Goal: Information Seeking & Learning: Learn about a topic

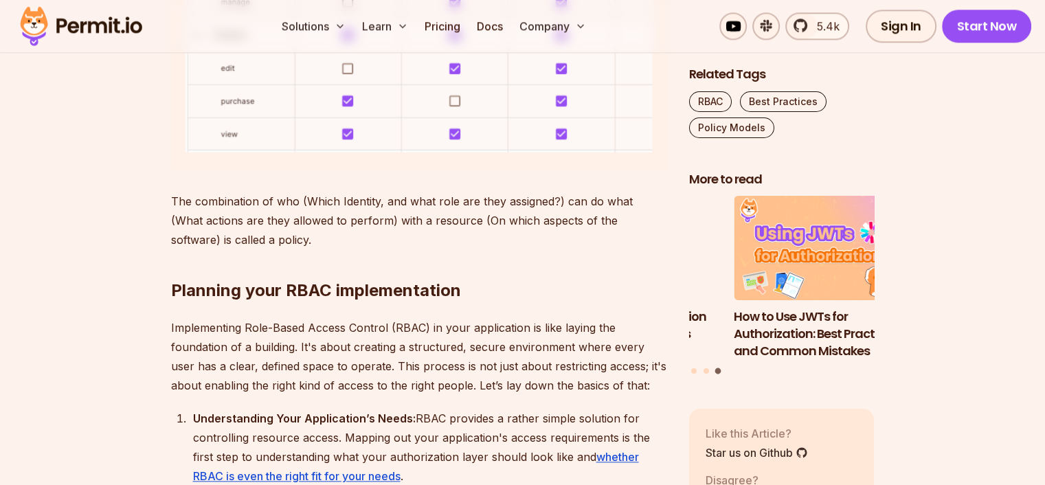
scroll to position [1443, 0]
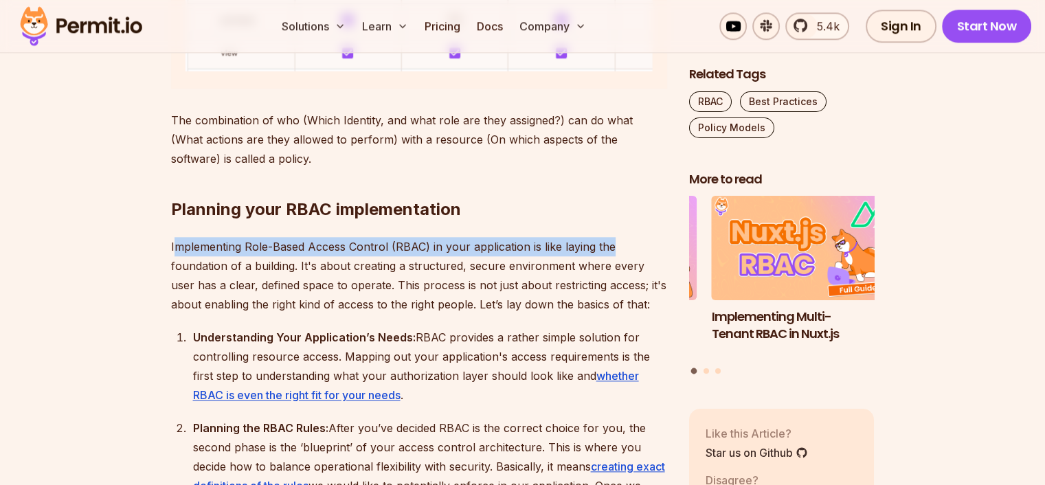
drag, startPoint x: 172, startPoint y: 245, endPoint x: 617, endPoint y: 251, distance: 444.5
click at [617, 251] on p "Implementing Role-Based Access Control (RBAC) in your application is like layin…" at bounding box center [419, 275] width 496 height 77
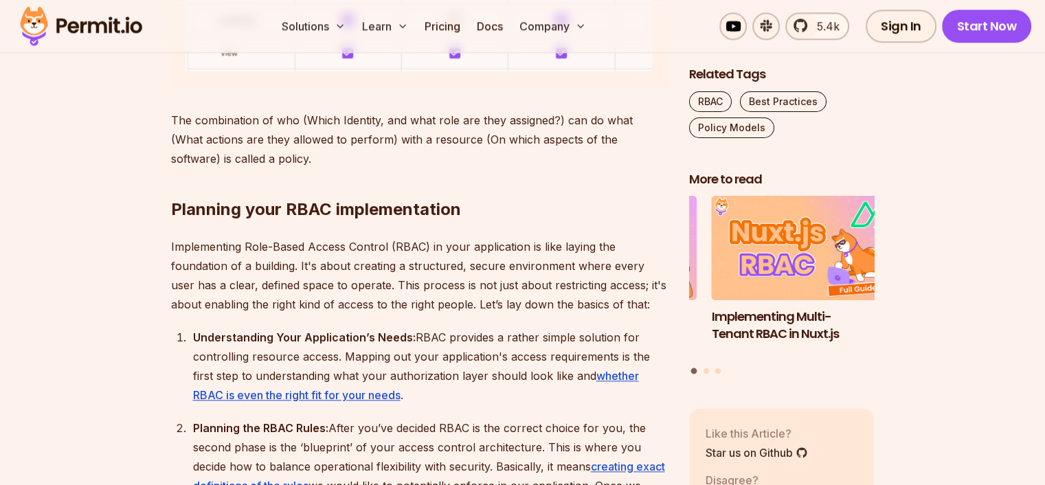
drag, startPoint x: 298, startPoint y: 266, endPoint x: 126, endPoint y: 266, distance: 171.7
click at [337, 272] on p "Implementing Role-Based Access Control (RBAC) in your application is like layin…" at bounding box center [419, 275] width 496 height 77
drag, startPoint x: 346, startPoint y: 263, endPoint x: 415, endPoint y: 260, distance: 68.7
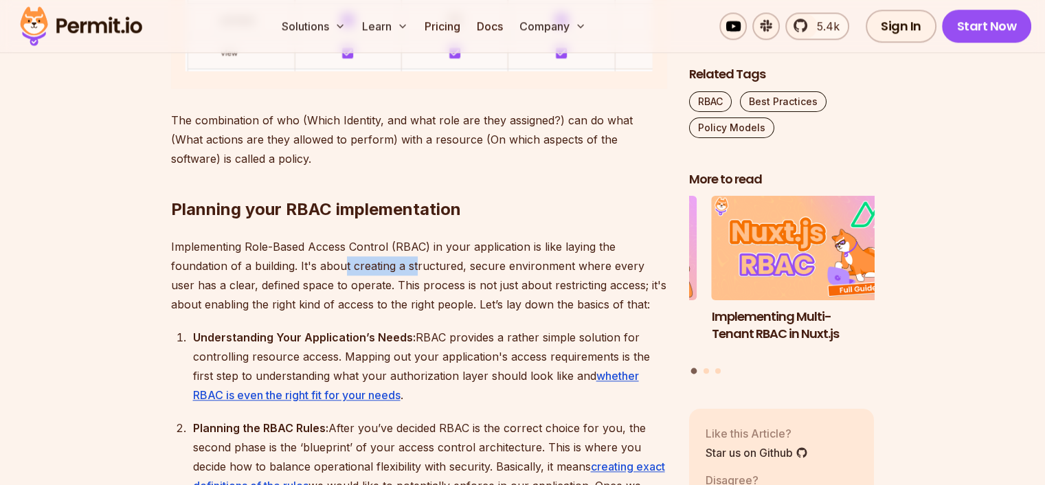
click at [415, 260] on p "Implementing Role-Based Access Control (RBAC) in your application is like layin…" at bounding box center [419, 275] width 496 height 77
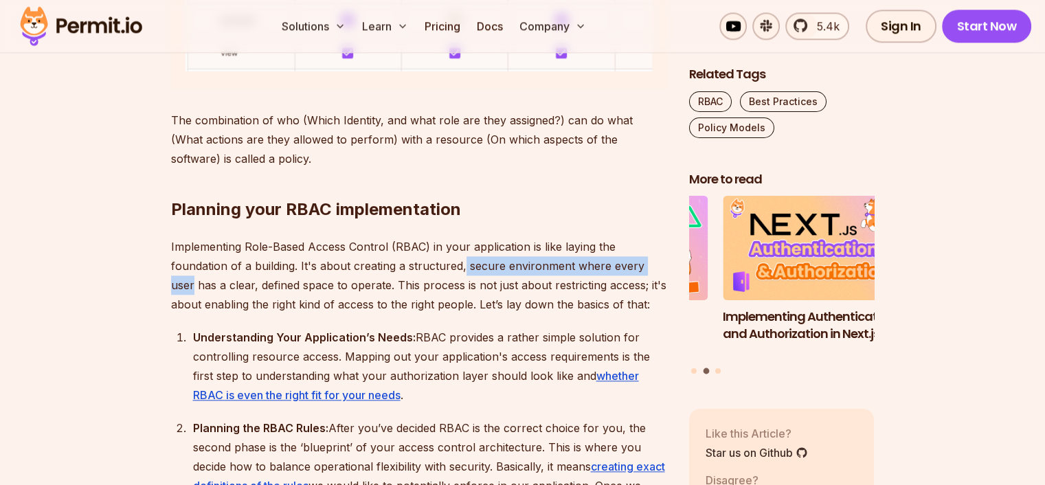
drag, startPoint x: 462, startPoint y: 264, endPoint x: 668, endPoint y: 263, distance: 206.8
click at [655, 312] on p "Implementing Role-Based Access Control (RBAC) in your application is like layin…" at bounding box center [419, 275] width 496 height 77
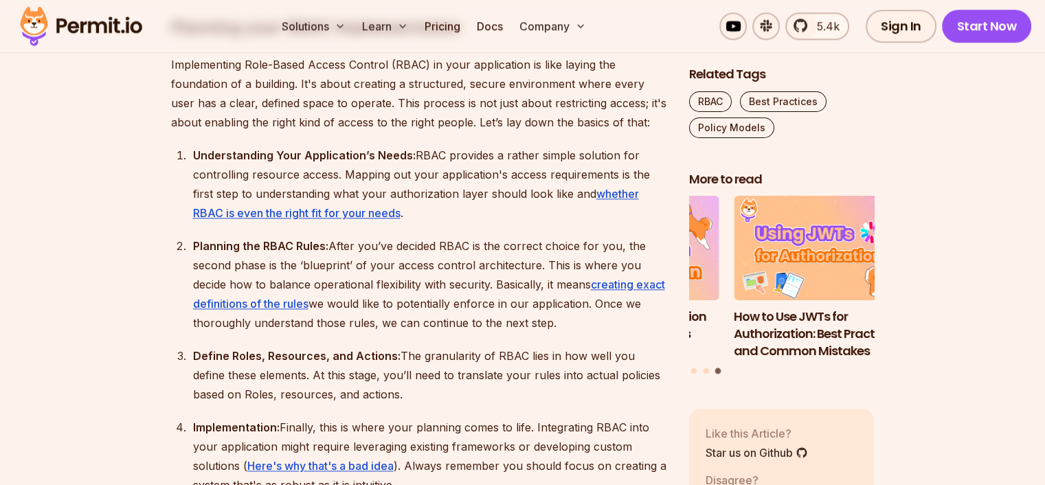
scroll to position [1649, 0]
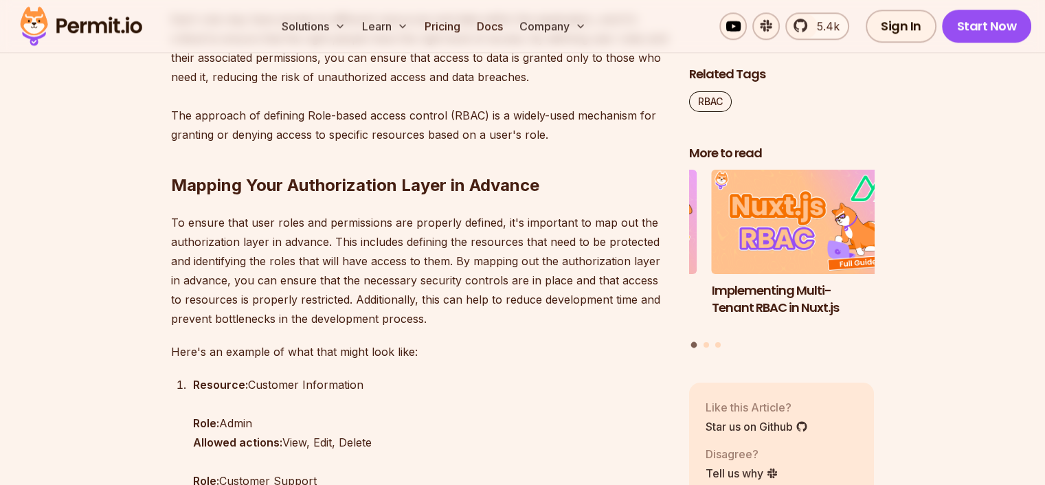
scroll to position [1443, 0]
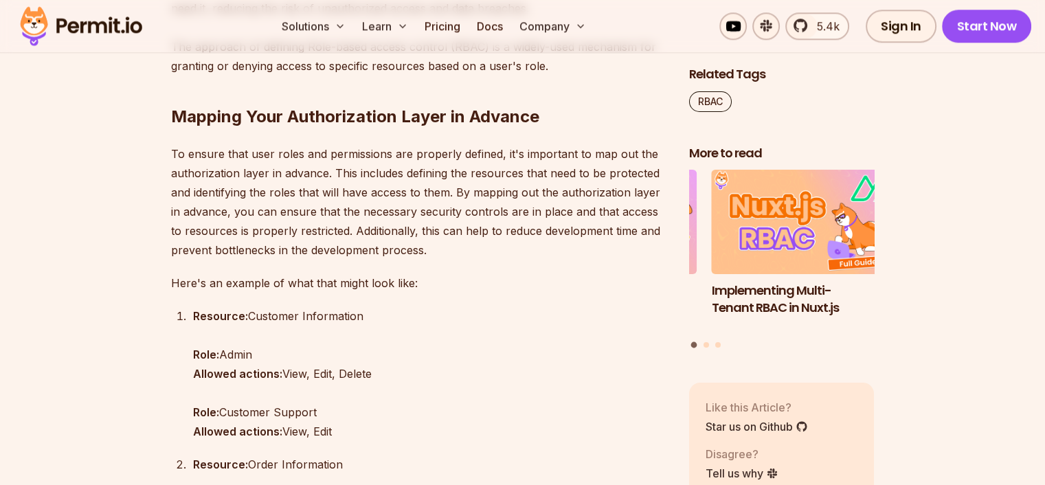
drag, startPoint x: 371, startPoint y: 317, endPoint x: 249, endPoint y: 318, distance: 121.6
click at [249, 318] on p "Resource: Customer Information Role: Admin Allowed actions: View, Edit, Delete …" at bounding box center [430, 373] width 474 height 135
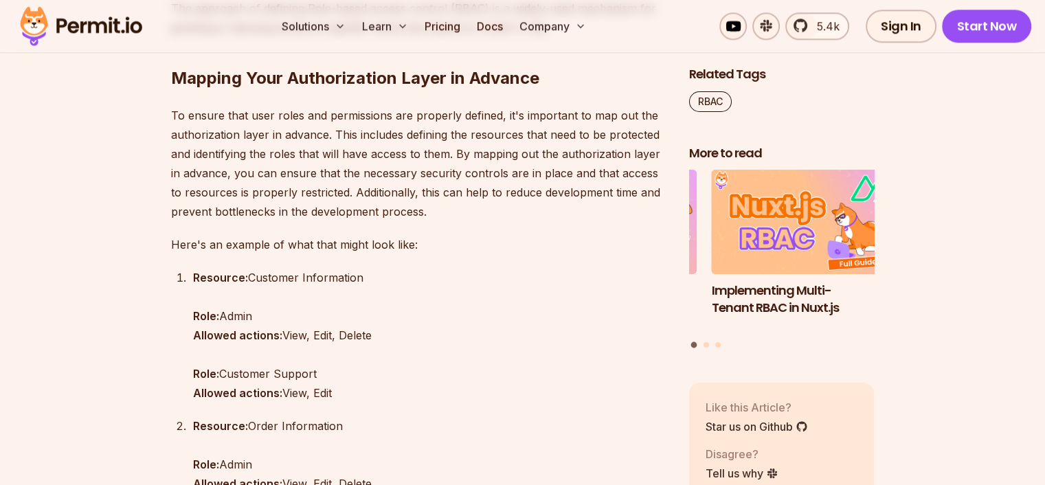
scroll to position [1511, 0]
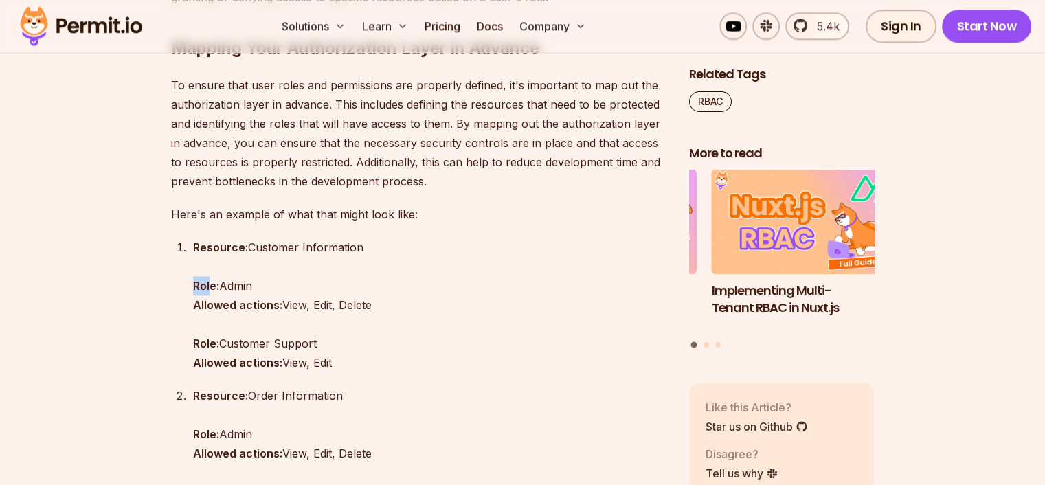
drag, startPoint x: 186, startPoint y: 284, endPoint x: 209, endPoint y: 280, distance: 23.0
click at [209, 280] on ol "Resource: Customer Information Role: Admin Allowed actions: View, Edit, Delete …" at bounding box center [419, 408] width 496 height 341
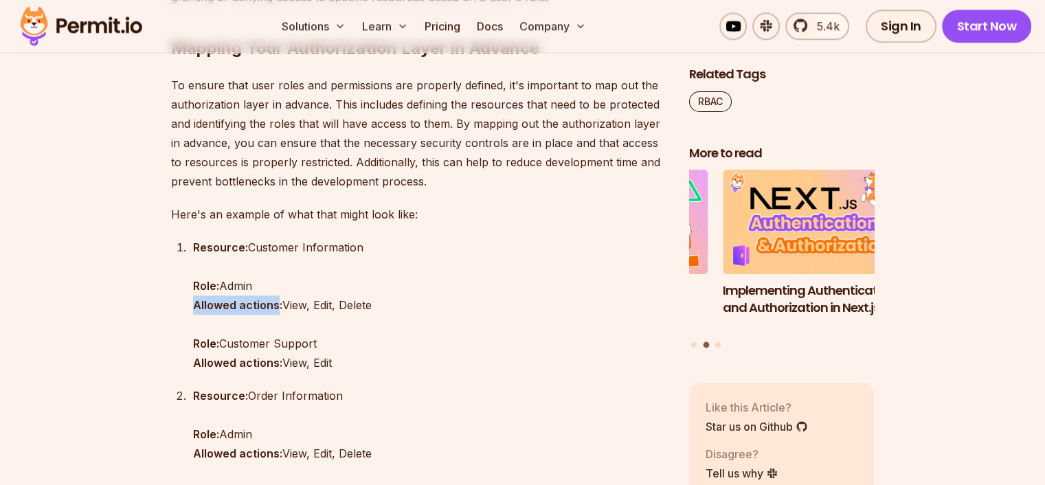
drag, startPoint x: 192, startPoint y: 304, endPoint x: 278, endPoint y: 302, distance: 85.2
click at [278, 302] on strong "Allowed actions:" at bounding box center [237, 305] width 89 height 14
drag, startPoint x: 248, startPoint y: 246, endPoint x: 362, endPoint y: 244, distance: 114.0
click at [372, 243] on p "Resource: Customer Information Role: Admin Allowed actions: View, Edit, Delete …" at bounding box center [430, 305] width 474 height 135
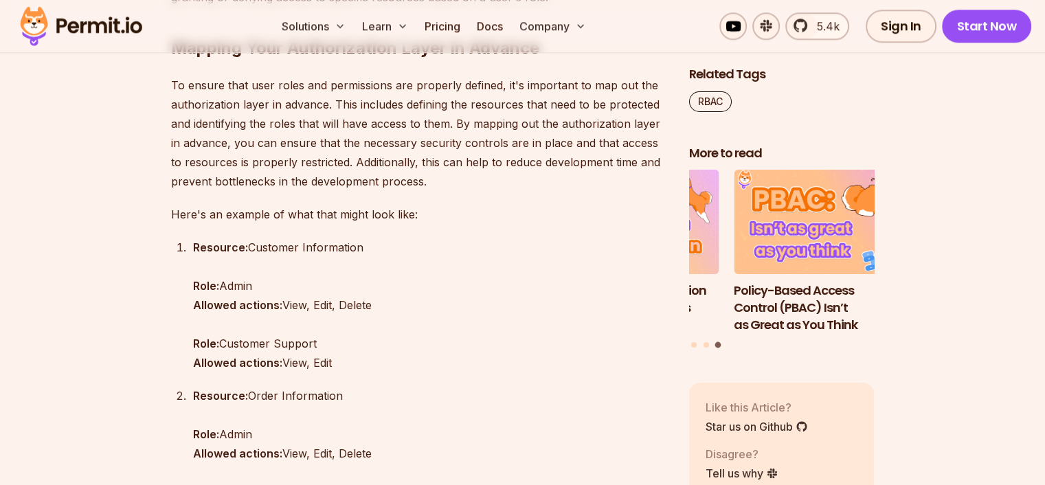
click at [203, 269] on p "Resource: Customer Information Role: Admin Allowed actions: View, Edit, Delete …" at bounding box center [430, 305] width 474 height 135
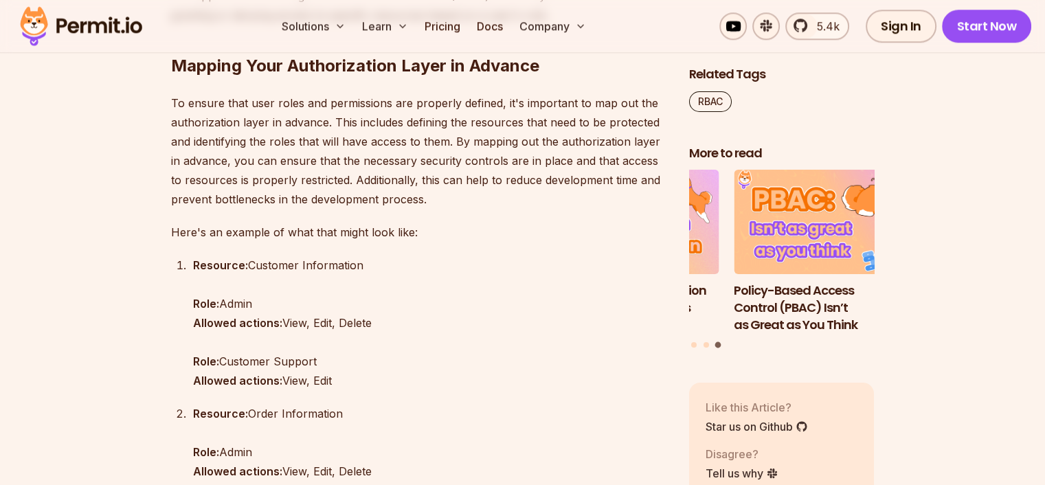
scroll to position [1443, 0]
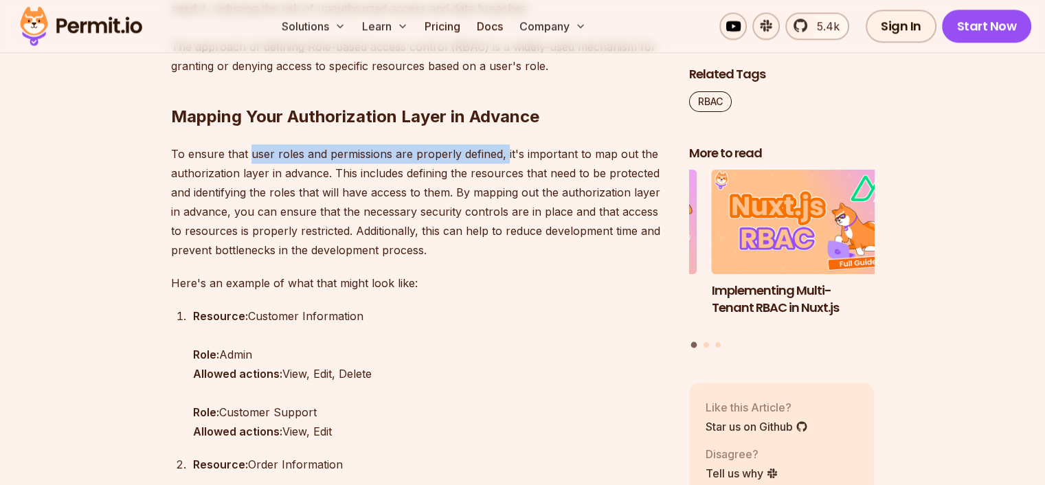
drag, startPoint x: 250, startPoint y: 154, endPoint x: 502, endPoint y: 148, distance: 252.2
click at [502, 148] on p "To ensure that user roles and permissions are properly defined, it's important …" at bounding box center [419, 201] width 496 height 115
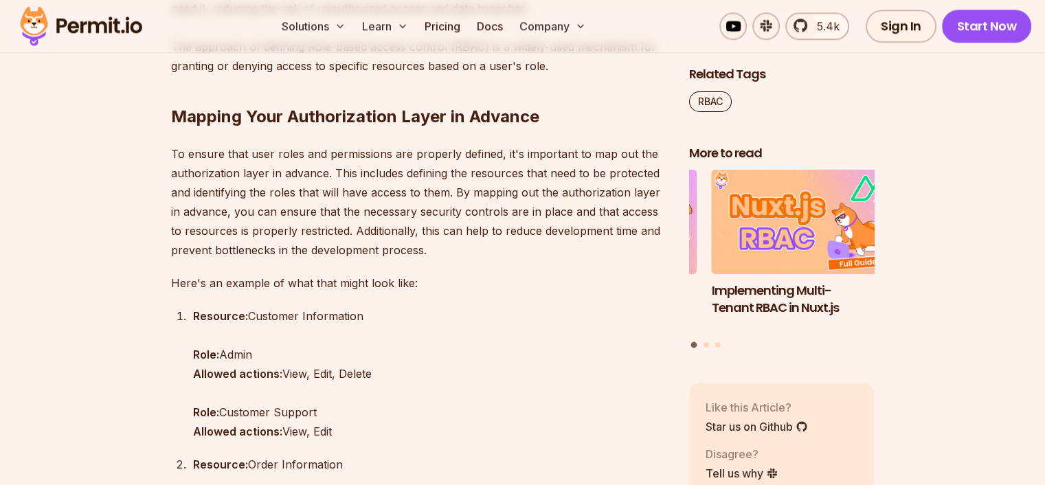
drag, startPoint x: 526, startPoint y: 155, endPoint x: 564, endPoint y: 156, distance: 37.8
click at [527, 155] on p "To ensure that user roles and permissions are properly defined, it's important …" at bounding box center [419, 201] width 496 height 115
drag, startPoint x: 163, startPoint y: 173, endPoint x: 326, endPoint y: 172, distance: 162.8
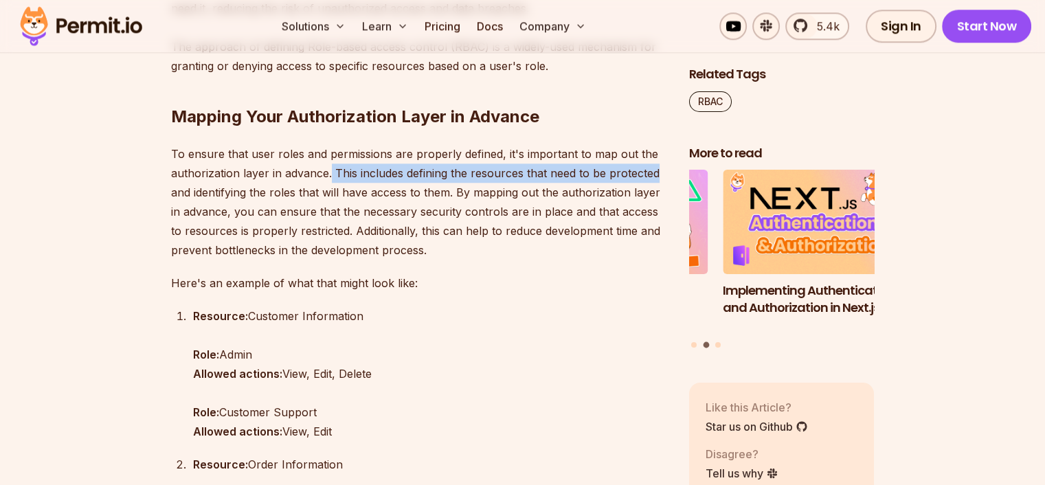
drag, startPoint x: 330, startPoint y: 171, endPoint x: 660, endPoint y: 176, distance: 330.4
click at [660, 176] on p "To ensure that user roles and permissions are properly defined, it's important …" at bounding box center [419, 201] width 496 height 115
click at [216, 200] on p "To ensure that user roles and permissions are properly defined, it's important …" at bounding box center [419, 201] width 496 height 115
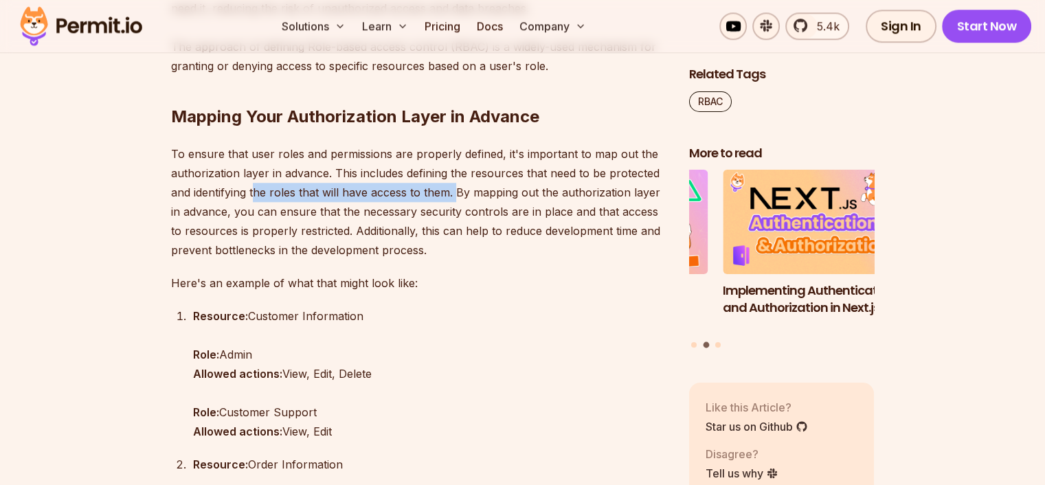
drag, startPoint x: 254, startPoint y: 192, endPoint x: 453, endPoint y: 196, distance: 199.2
click at [453, 196] on p "To ensure that user roles and permissions are properly defined, it's important …" at bounding box center [419, 201] width 496 height 115
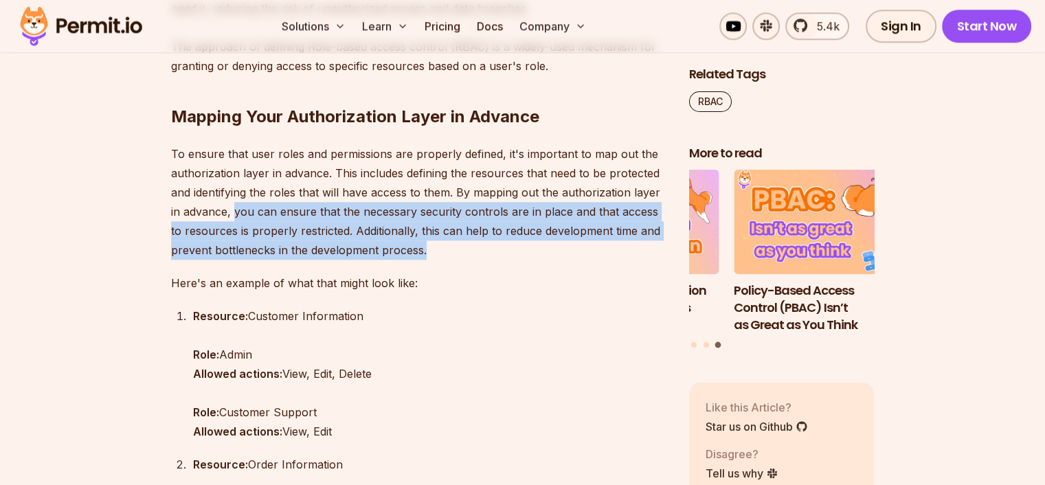
drag, startPoint x: 243, startPoint y: 210, endPoint x: 655, endPoint y: 247, distance: 413.1
click at [655, 247] on p "To ensure that user roles and permissions are properly defined, it's important …" at bounding box center [419, 201] width 496 height 115
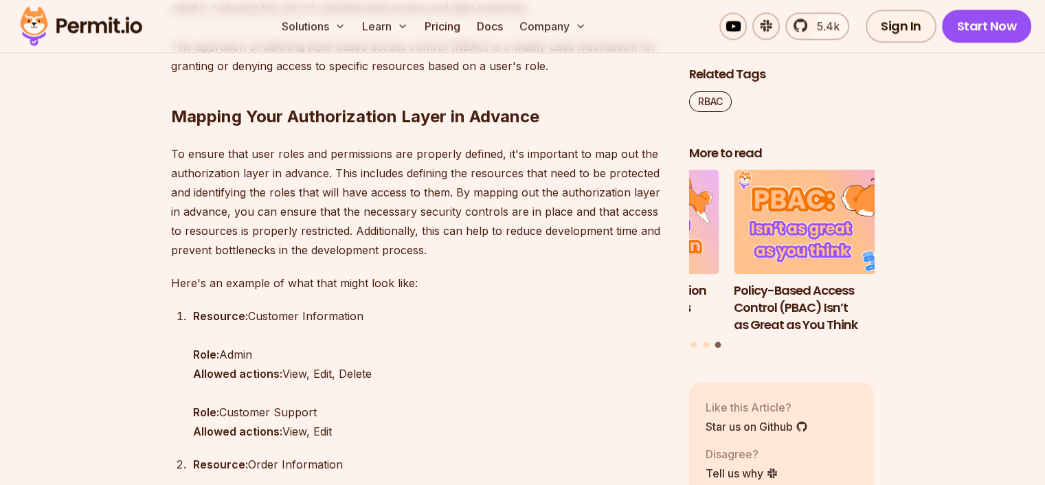
drag, startPoint x: 479, startPoint y: 260, endPoint x: 471, endPoint y: 258, distance: 7.8
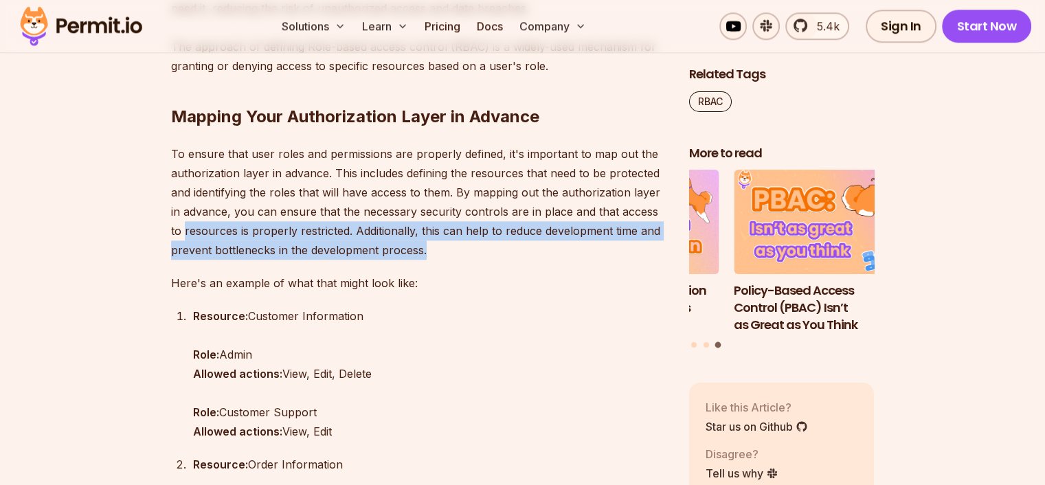
drag, startPoint x: 426, startPoint y: 249, endPoint x: 170, endPoint y: 228, distance: 257.1
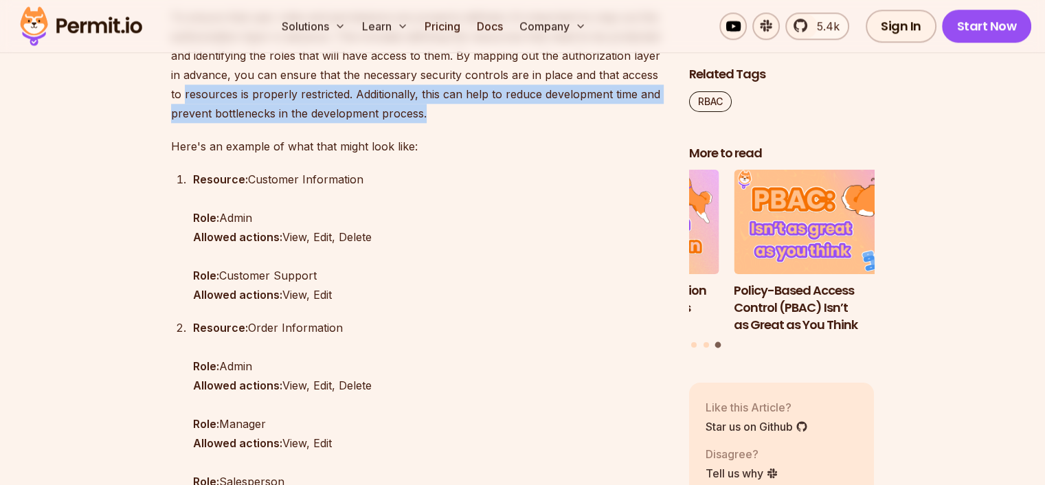
scroll to position [1580, 0]
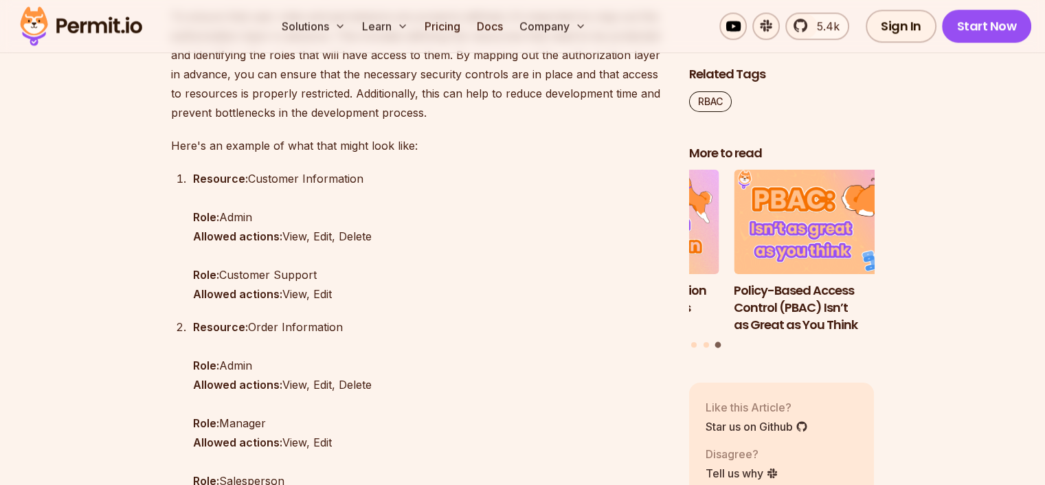
drag, startPoint x: 231, startPoint y: 216, endPoint x: 256, endPoint y: 216, distance: 25.4
click at [231, 216] on p "Resource: Customer Information Role: Admin Allowed actions: View, Edit, Delete …" at bounding box center [430, 236] width 474 height 135
drag, startPoint x: 240, startPoint y: 215, endPoint x: 190, endPoint y: 216, distance: 50.2
click at [190, 216] on li "Resource: Customer Information Role: Admin Allowed actions: View, Edit, Delete …" at bounding box center [428, 236] width 478 height 135
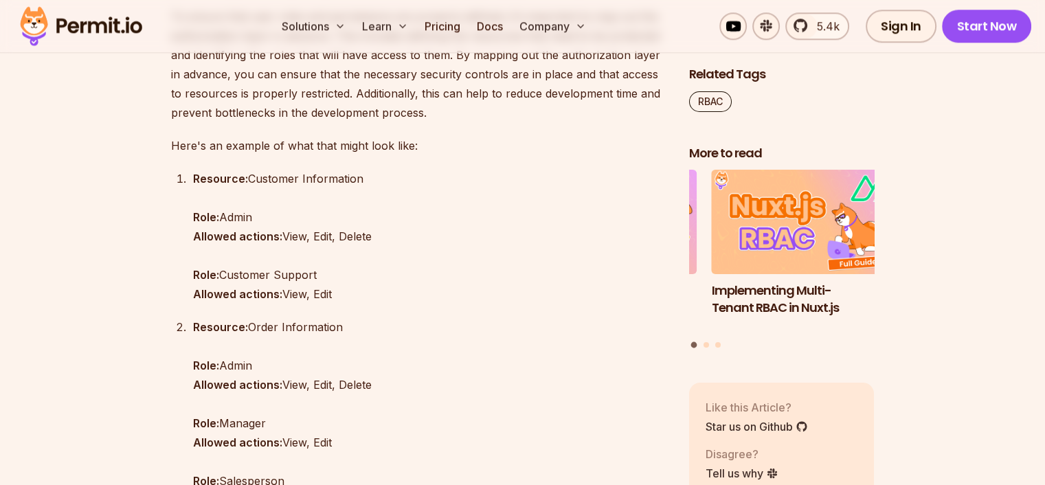
drag, startPoint x: 225, startPoint y: 244, endPoint x: 282, endPoint y: 249, distance: 56.6
click at [225, 245] on p "Resource: Customer Information Role: Admin Allowed actions: View, Edit, Delete …" at bounding box center [430, 236] width 474 height 135
drag, startPoint x: 382, startPoint y: 237, endPoint x: 286, endPoint y: 236, distance: 96.2
click at [286, 236] on p "Resource: Customer Information Role: Admin Allowed actions: View, Edit, Delete …" at bounding box center [430, 236] width 474 height 135
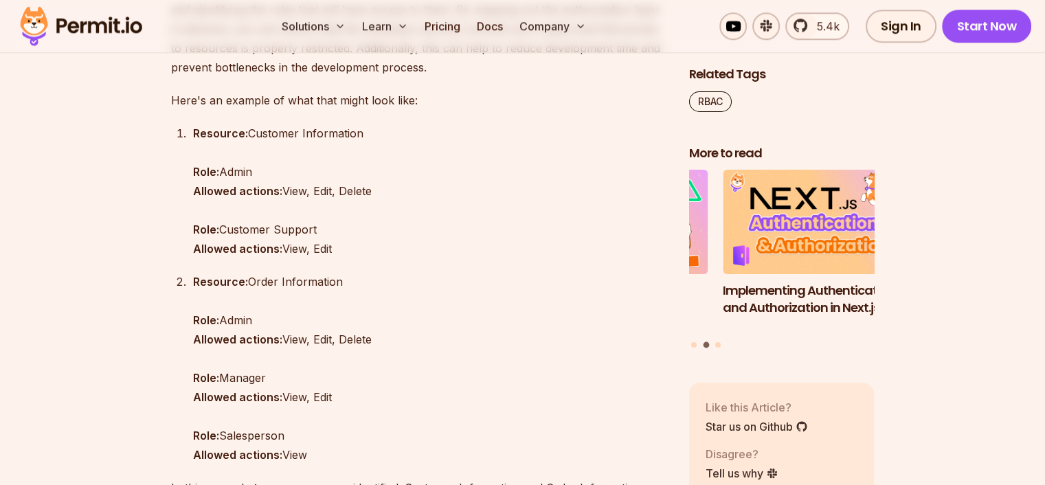
scroll to position [1649, 0]
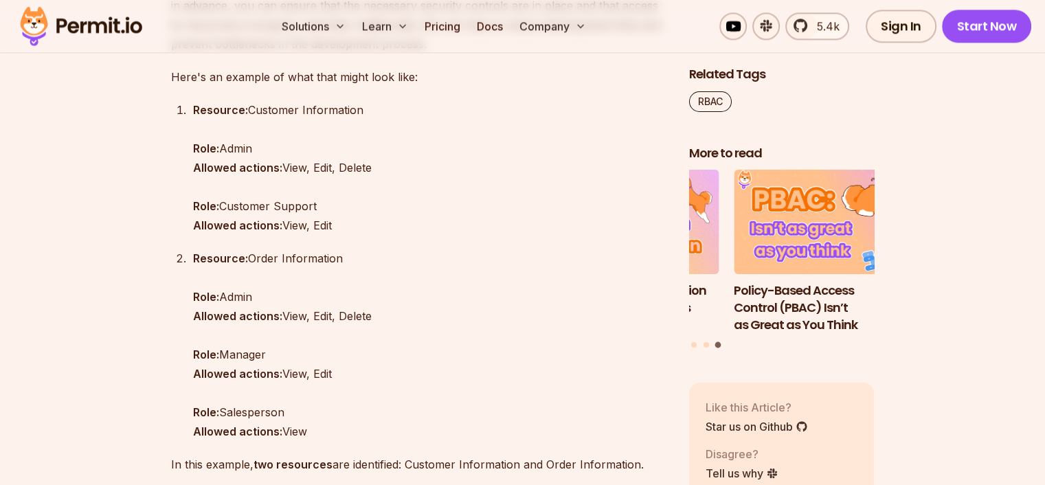
drag, startPoint x: 375, startPoint y: 314, endPoint x: 280, endPoint y: 316, distance: 94.8
click at [280, 316] on p "Resource: Order Information Role: Admin Allowed actions: View, Edit, Delete Rol…" at bounding box center [430, 345] width 474 height 192
drag, startPoint x: 245, startPoint y: 341, endPoint x: 247, endPoint y: 332, distance: 8.7
click at [245, 341] on p "Resource: Order Information Role: Admin Allowed actions: View, Edit, Delete Rol…" at bounding box center [430, 345] width 474 height 192
drag, startPoint x: 263, startPoint y: 296, endPoint x: 241, endPoint y: 296, distance: 22.0
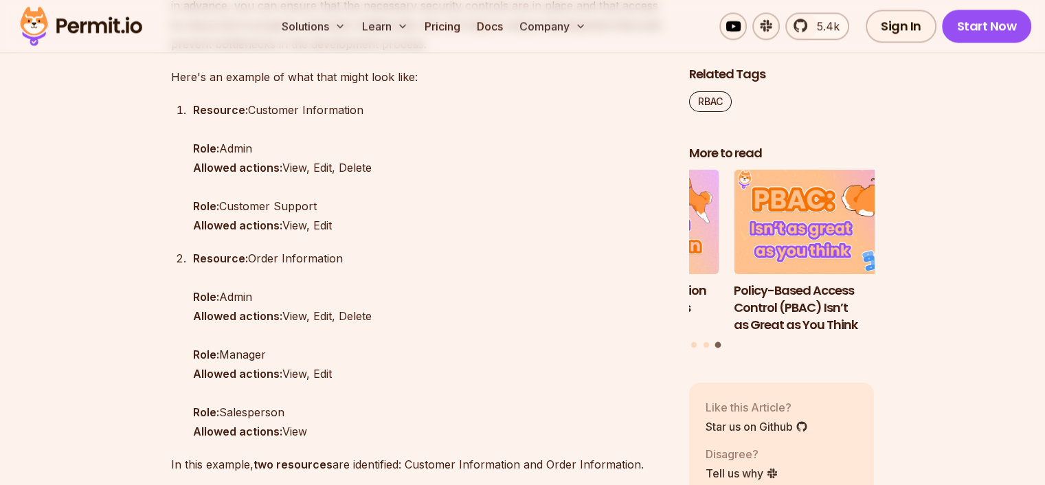
click at [241, 296] on p "Resource: Order Information Role: Admin Allowed actions: View, Edit, Delete Rol…" at bounding box center [430, 345] width 474 height 192
drag, startPoint x: 286, startPoint y: 371, endPoint x: 336, endPoint y: 373, distance: 50.2
click at [337, 373] on p "Resource: Order Information Role: Admin Allowed actions: View, Edit, Delete Rol…" at bounding box center [430, 345] width 474 height 192
click at [283, 318] on p "Resource: Order Information Role: Admin Allowed actions: View, Edit, Delete Rol…" at bounding box center [430, 345] width 474 height 192
drag, startPoint x: 284, startPoint y: 313, endPoint x: 369, endPoint y: 320, distance: 85.5
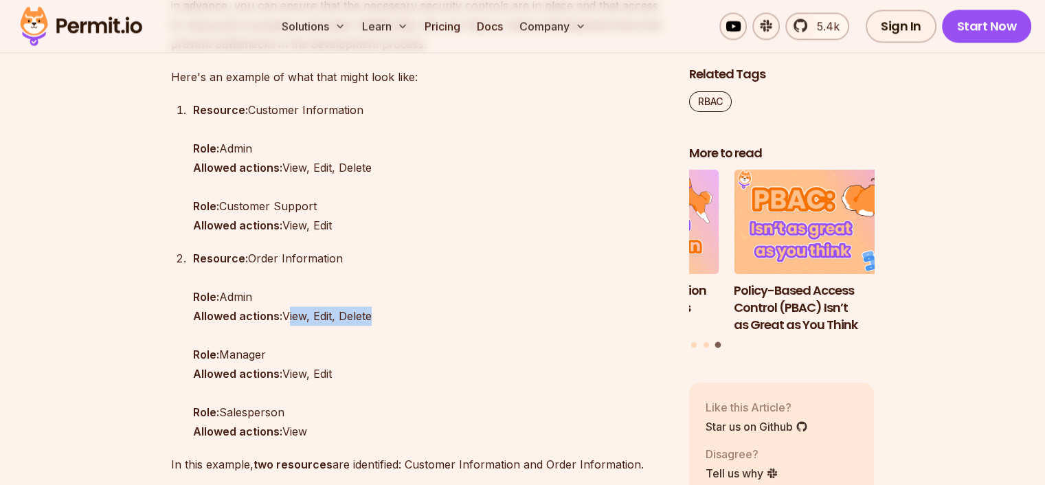
click at [370, 320] on p "Resource: Order Information Role: Admin Allowed actions: View, Edit, Delete Rol…" at bounding box center [430, 345] width 474 height 192
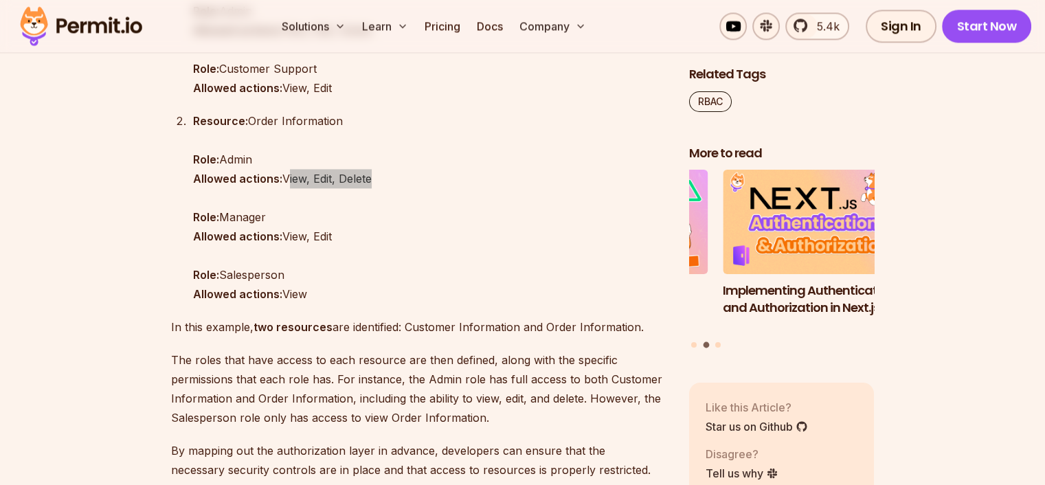
scroll to position [1855, 0]
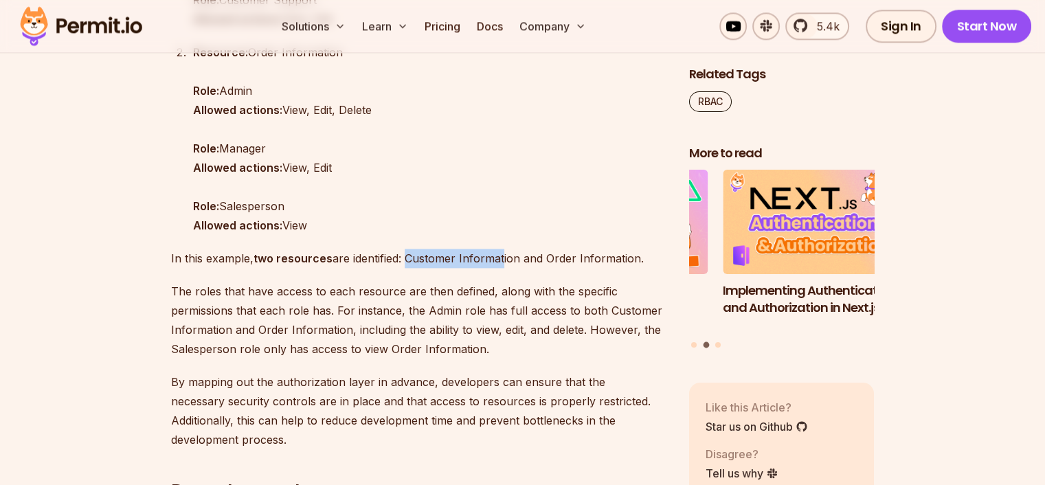
drag, startPoint x: 407, startPoint y: 264, endPoint x: 525, endPoint y: 257, distance: 118.3
click at [512, 260] on p "In this example, two resources are identified: Customer Information and Order I…" at bounding box center [419, 258] width 496 height 19
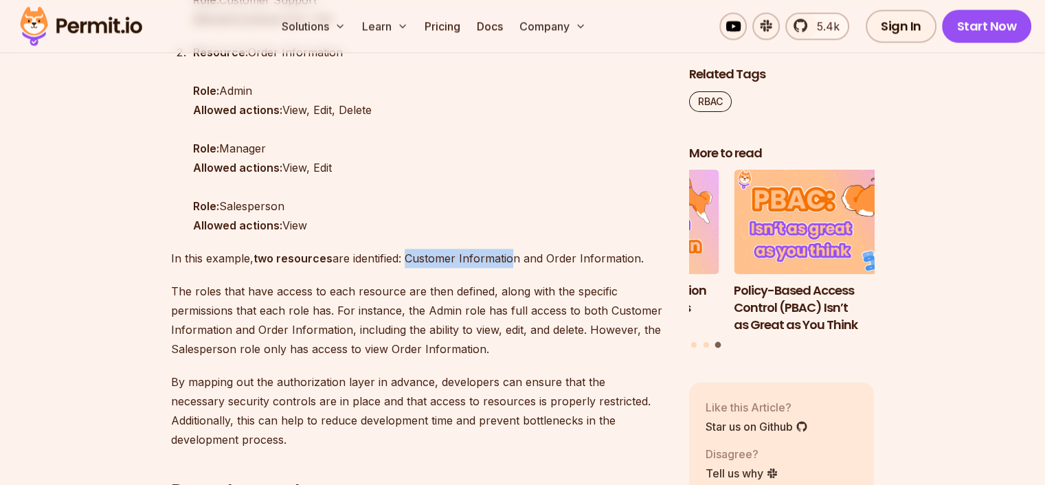
drag, startPoint x: 547, startPoint y: 256, endPoint x: 645, endPoint y: 258, distance: 98.2
click at [646, 258] on p "In this example, two resources are identified: Customer Information and Order I…" at bounding box center [419, 258] width 496 height 19
click at [196, 295] on p "The roles that have access to each resource are then defined, along with the sp…" at bounding box center [419, 320] width 496 height 77
drag, startPoint x: 489, startPoint y: 291, endPoint x: 343, endPoint y: 282, distance: 145.9
click at [345, 283] on p "The roles that have access to each resource are then defined, along with the sp…" at bounding box center [419, 320] width 496 height 77
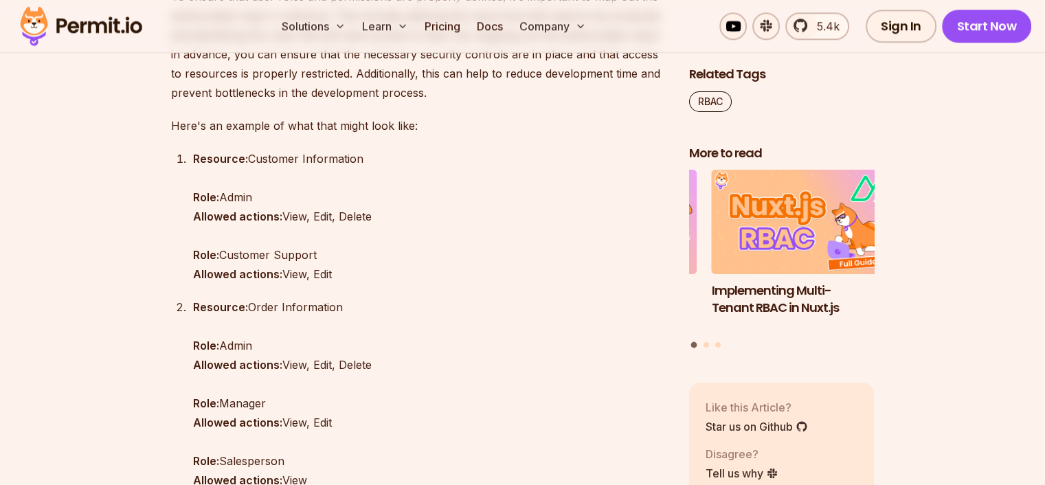
scroll to position [1580, 0]
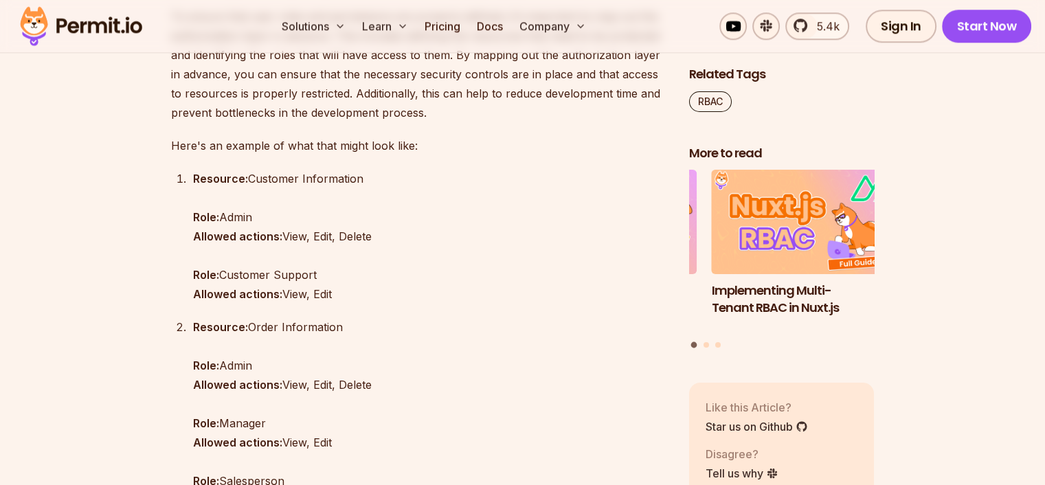
drag, startPoint x: 250, startPoint y: 175, endPoint x: 369, endPoint y: 180, distance: 118.9
click at [369, 180] on p "Resource: Customer Information Role: Admin Allowed actions: View, Edit, Delete …" at bounding box center [430, 236] width 474 height 135
drag, startPoint x: 250, startPoint y: 326, endPoint x: 350, endPoint y: 330, distance: 99.7
click at [350, 330] on p "Resource: Order Information Role: Admin Allowed actions: View, Edit, Delete Rol…" at bounding box center [430, 413] width 474 height 192
click at [259, 222] on p "Resource: Customer Information Role: Admin Allowed actions: View, Edit, Delete …" at bounding box center [430, 236] width 474 height 135
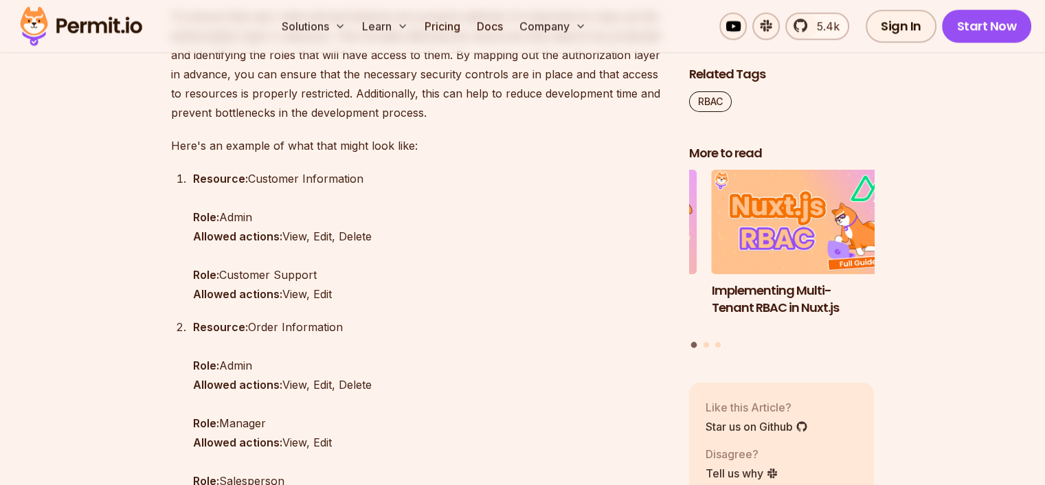
drag, startPoint x: 256, startPoint y: 219, endPoint x: 224, endPoint y: 216, distance: 31.8
click at [224, 216] on p "Resource: Customer Information Role: Admin Allowed actions: View, Edit, Delete …" at bounding box center [430, 236] width 474 height 135
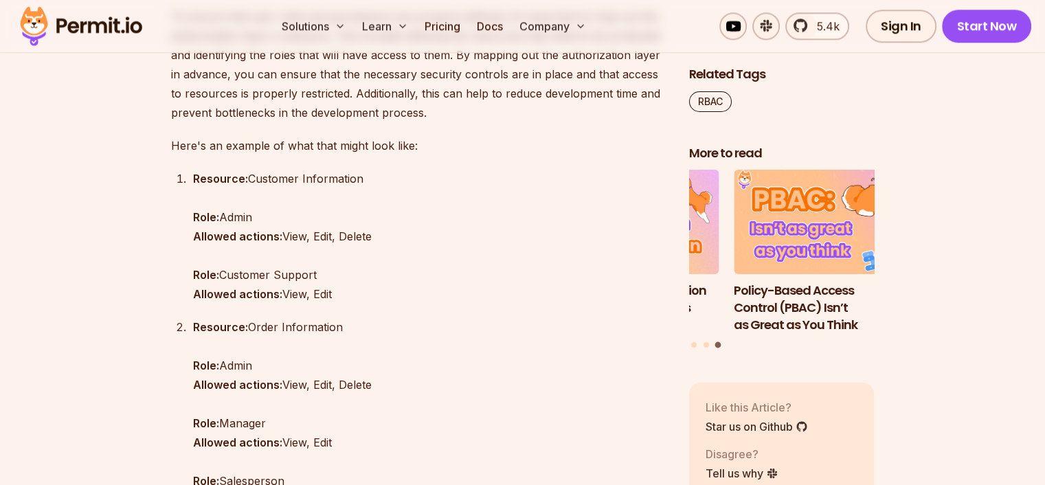
drag, startPoint x: 246, startPoint y: 177, endPoint x: 370, endPoint y: 176, distance: 123.7
click at [370, 176] on p "Resource: Customer Information Role: Admin Allowed actions: View, Edit, Delete …" at bounding box center [430, 236] width 474 height 135
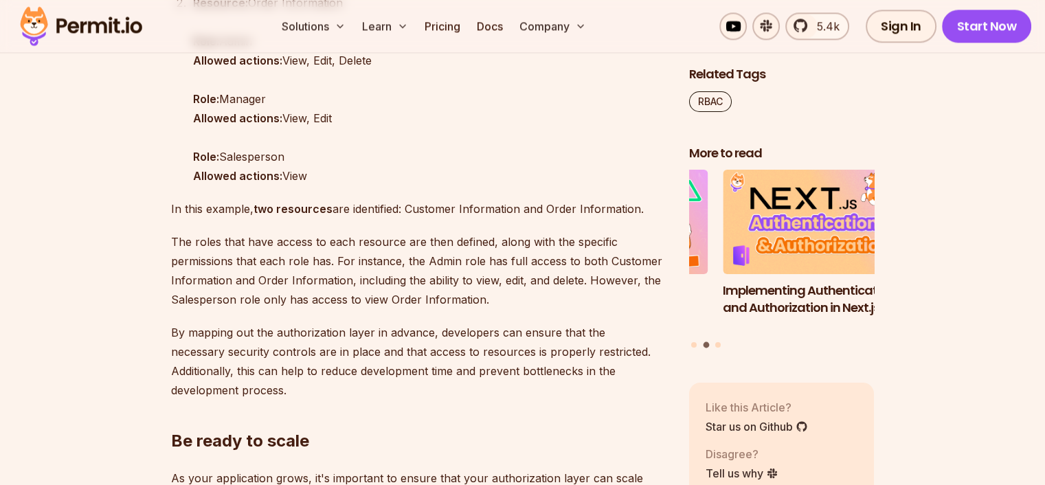
scroll to position [1923, 0]
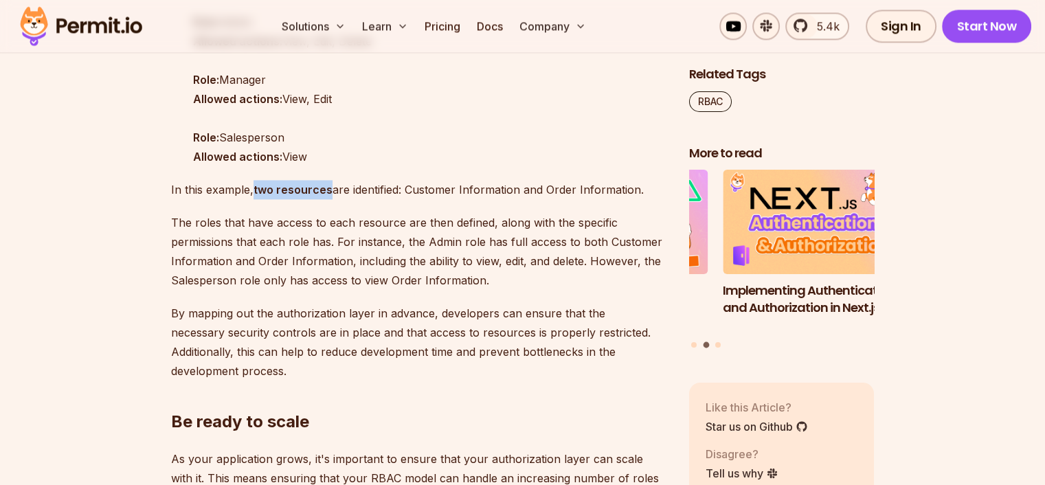
drag, startPoint x: 328, startPoint y: 188, endPoint x: 255, endPoint y: 188, distance: 73.5
click at [255, 188] on strong "two resources" at bounding box center [292, 190] width 79 height 14
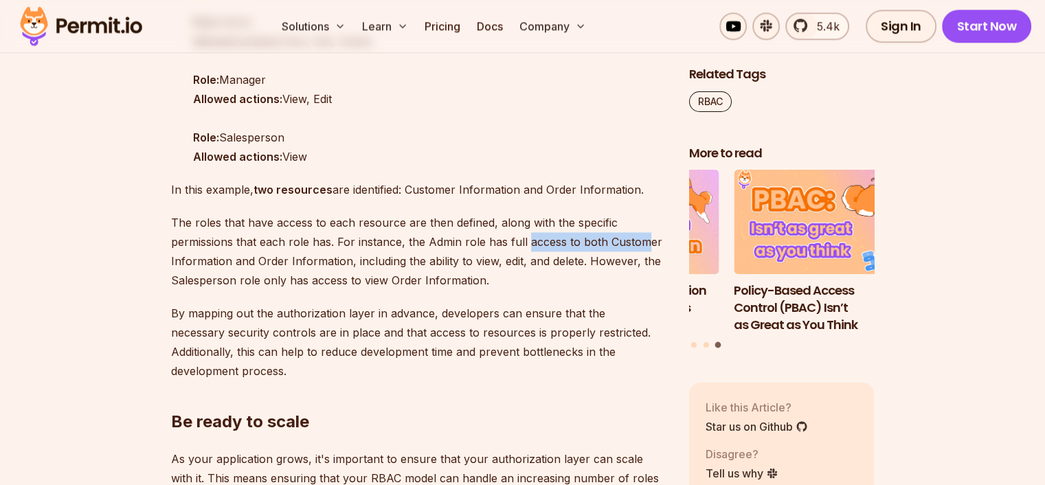
drag, startPoint x: 525, startPoint y: 240, endPoint x: 647, endPoint y: 238, distance: 121.6
click at [647, 238] on p "The roles that have access to each resource are then defined, along with the sp…" at bounding box center [419, 251] width 496 height 77
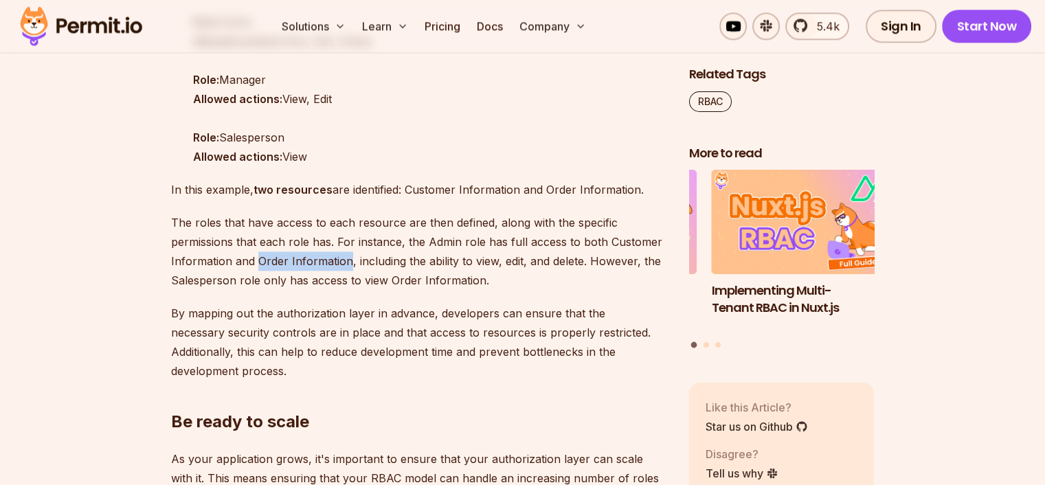
drag, startPoint x: 278, startPoint y: 260, endPoint x: 344, endPoint y: 260, distance: 65.9
click at [344, 260] on p "The roles that have access to each resource are then defined, along with the sp…" at bounding box center [419, 251] width 496 height 77
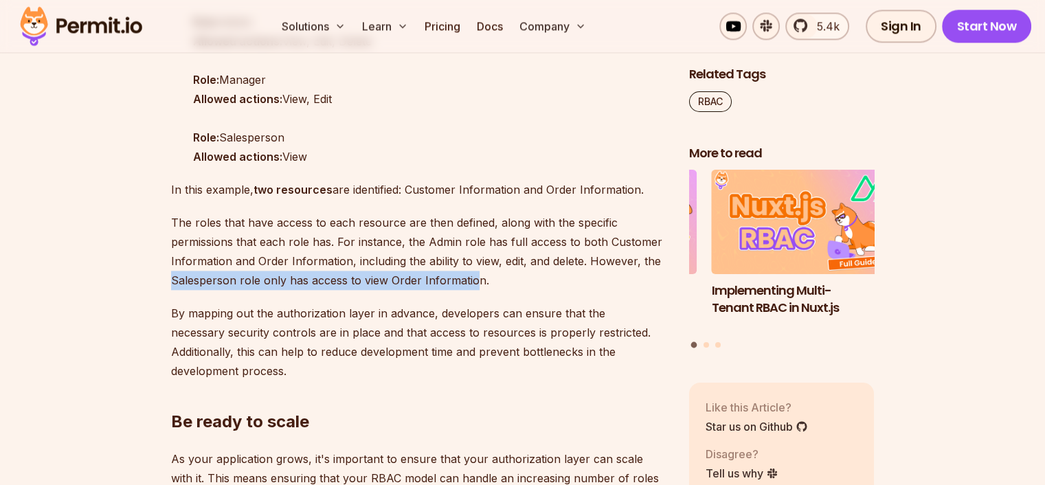
drag, startPoint x: 171, startPoint y: 280, endPoint x: 472, endPoint y: 282, distance: 300.9
click at [475, 282] on p "The roles that have access to each resource are then defined, along with the sp…" at bounding box center [419, 251] width 496 height 77
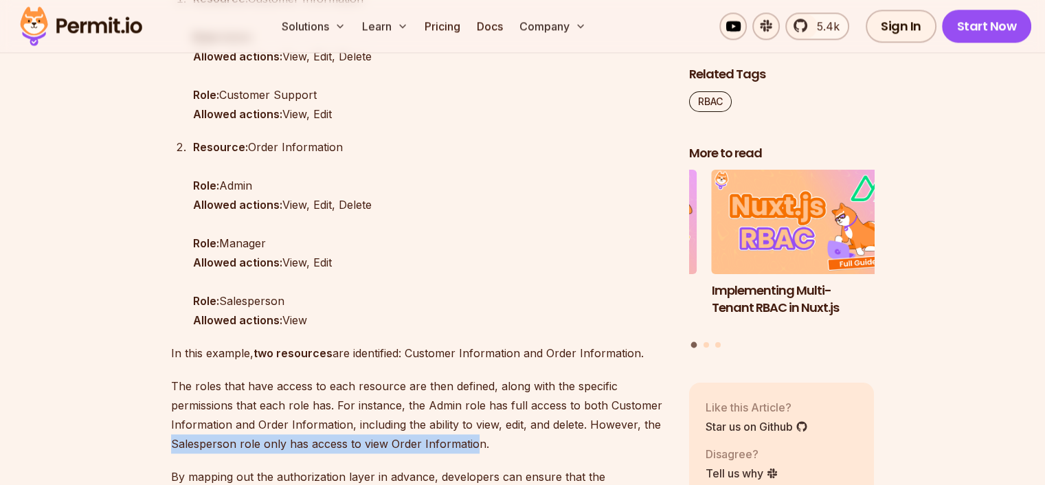
scroll to position [1717, 0]
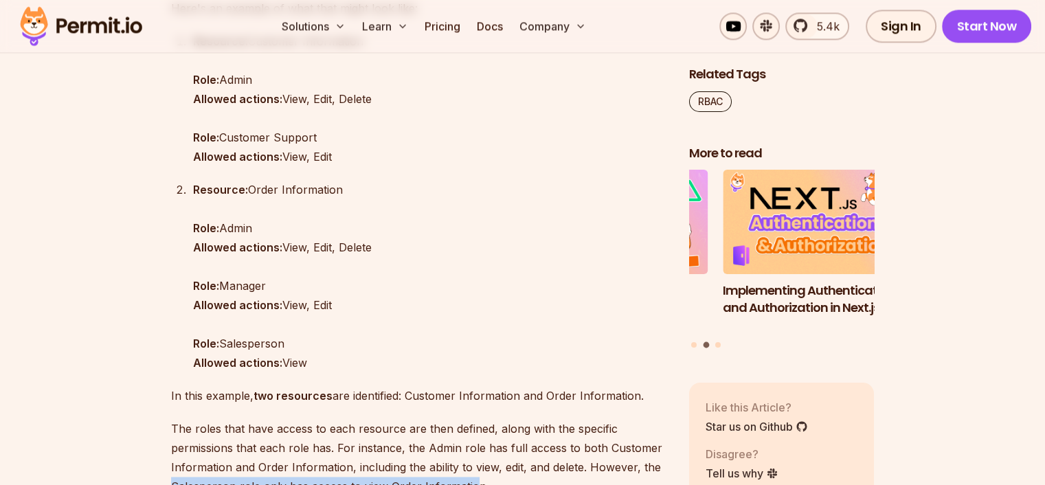
drag, startPoint x: 266, startPoint y: 341, endPoint x: 223, endPoint y: 338, distance: 42.7
click at [223, 338] on p "Resource: Order Information Role: Admin Allowed actions: View, Edit, Delete Rol…" at bounding box center [430, 276] width 474 height 192
drag, startPoint x: 299, startPoint y: 363, endPoint x: 284, endPoint y: 362, distance: 15.1
click at [284, 362] on p "Resource: Order Information Role: Admin Allowed actions: View, Edit, Delete Rol…" at bounding box center [430, 276] width 474 height 192
click at [299, 335] on p "Resource: Order Information Role: Admin Allowed actions: View, Edit, Delete Rol…" at bounding box center [430, 276] width 474 height 192
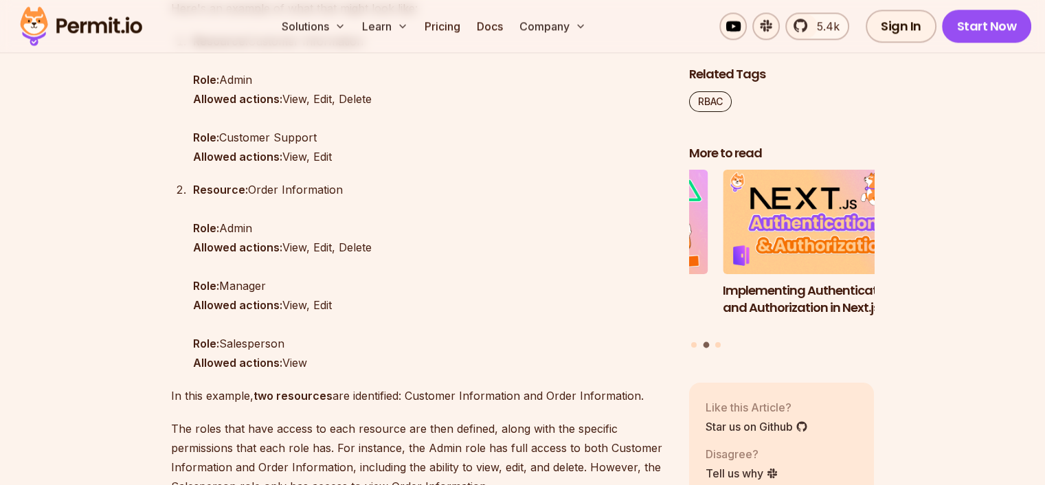
drag, startPoint x: 239, startPoint y: 343, endPoint x: 223, endPoint y: 341, distance: 15.9
click at [223, 341] on p "Resource: Order Information Role: Admin Allowed actions: View, Edit, Delete Rol…" at bounding box center [430, 276] width 474 height 192
drag, startPoint x: 343, startPoint y: 192, endPoint x: 249, endPoint y: 194, distance: 93.4
click at [249, 194] on p "Resource: Order Information Role: Admin Allowed actions: View, Edit, Delete Rol…" at bounding box center [430, 276] width 474 height 192
click at [357, 203] on p "Resource: Order Information Role: Admin Allowed actions: View, Edit, Delete Rol…" at bounding box center [430, 276] width 474 height 192
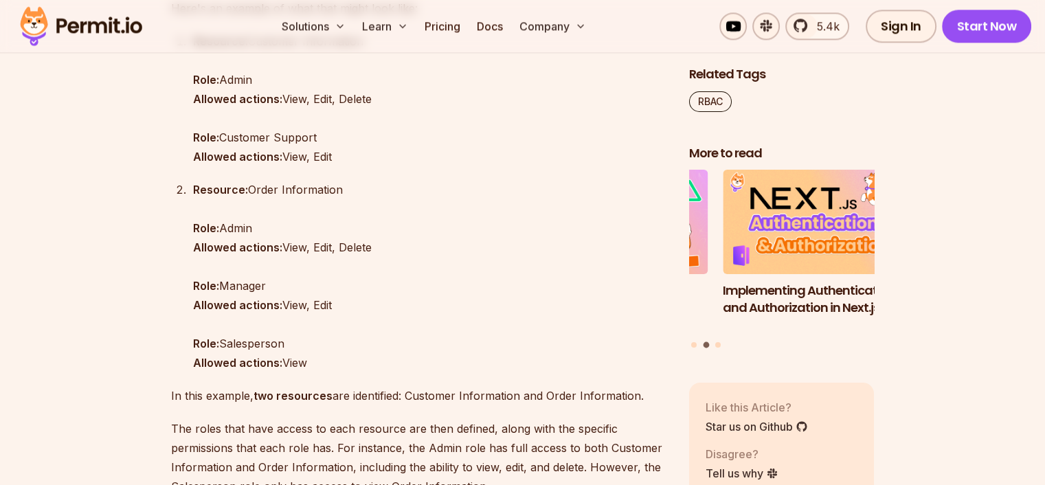
drag, startPoint x: 275, startPoint y: 190, endPoint x: 248, endPoint y: 189, distance: 27.5
click at [248, 189] on p "Resource: Order Information Role: Admin Allowed actions: View, Edit, Delete Rol…" at bounding box center [430, 276] width 474 height 192
drag, startPoint x: 272, startPoint y: 225, endPoint x: 222, endPoint y: 227, distance: 50.2
click at [222, 227] on p "Resource: Order Information Role: Admin Allowed actions: View, Edit, Delete Rol…" at bounding box center [430, 276] width 474 height 192
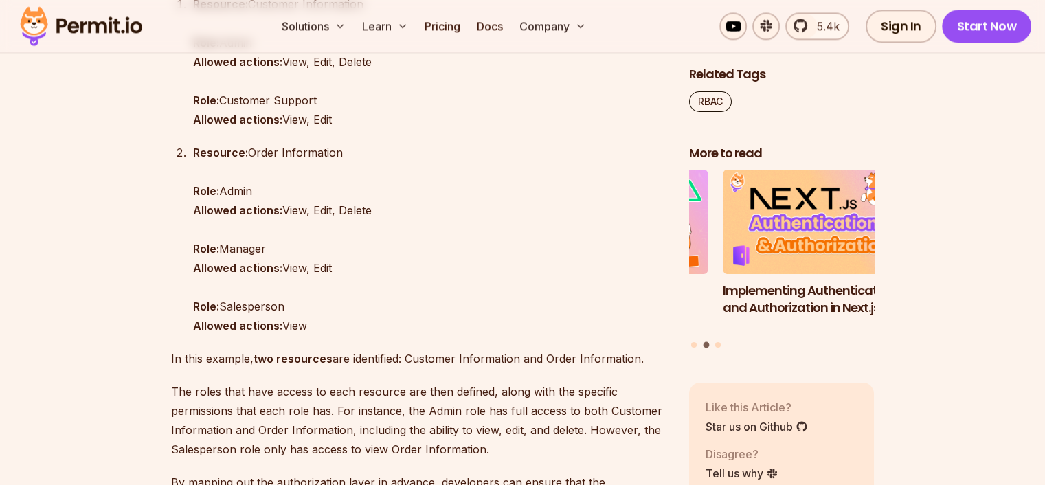
scroll to position [1786, 0]
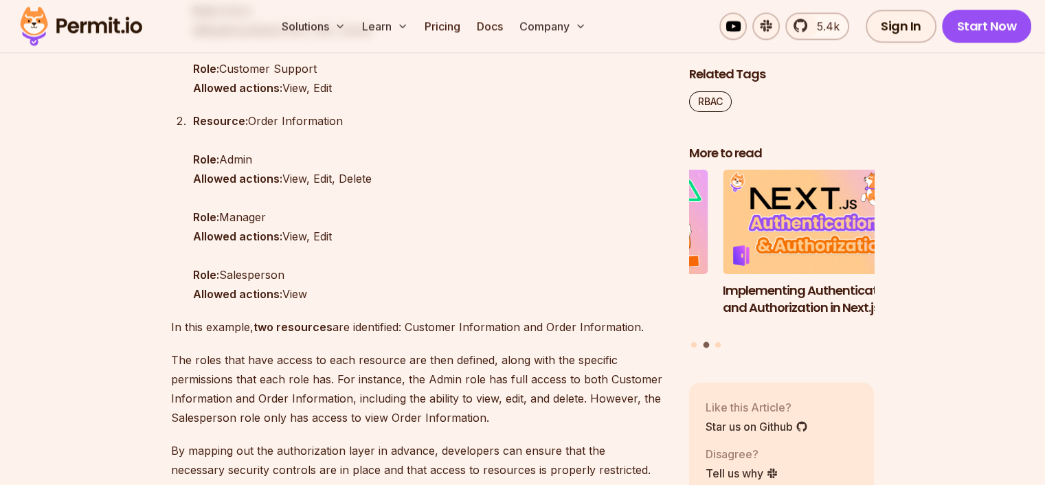
drag, startPoint x: 280, startPoint y: 272, endPoint x: 225, endPoint y: 274, distance: 55.0
click at [225, 274] on p "Resource: Order Information Role: Admin Allowed actions: View, Edit, Delete Rol…" at bounding box center [430, 207] width 474 height 192
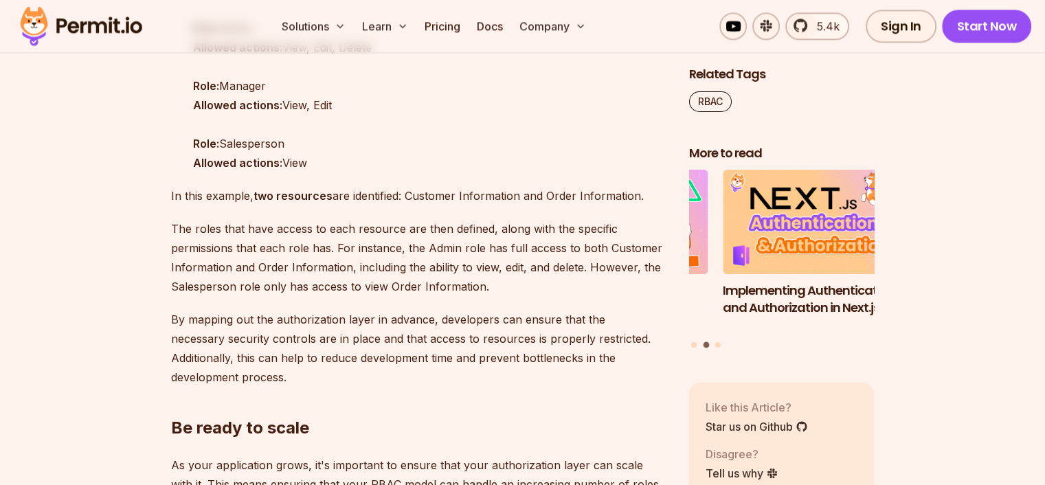
scroll to position [1923, 0]
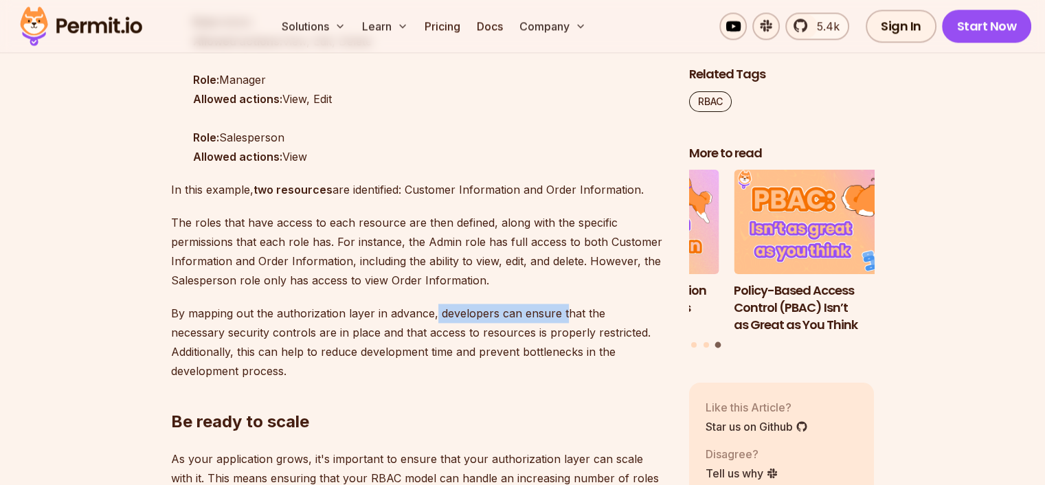
drag, startPoint x: 432, startPoint y: 313, endPoint x: 558, endPoint y: 315, distance: 125.7
click at [561, 315] on p "By mapping out the authorization layer in advance, developers can ensure that t…" at bounding box center [419, 342] width 496 height 77
click at [201, 339] on p "By mapping out the authorization layer in advance, developers can ensure that t…" at bounding box center [419, 342] width 496 height 77
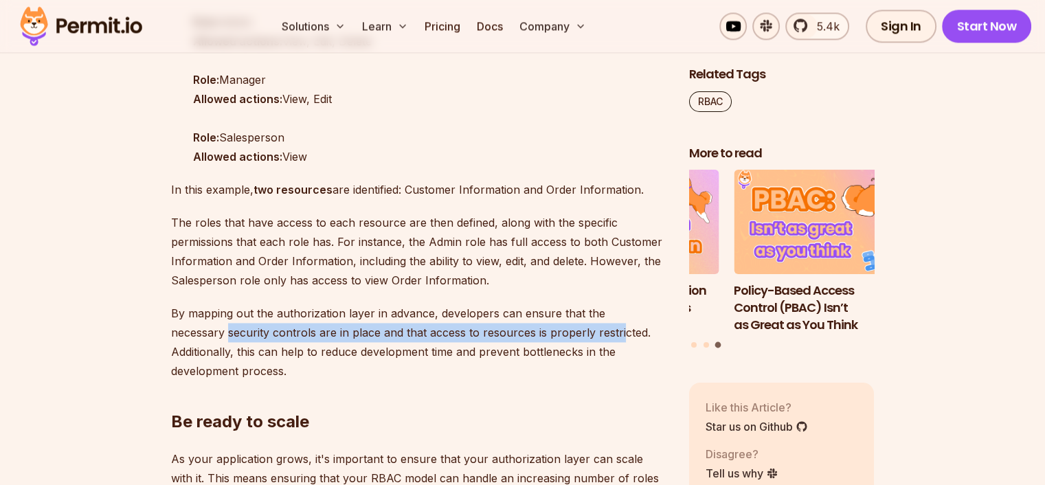
drag, startPoint x: 168, startPoint y: 330, endPoint x: 563, endPoint y: 339, distance: 395.1
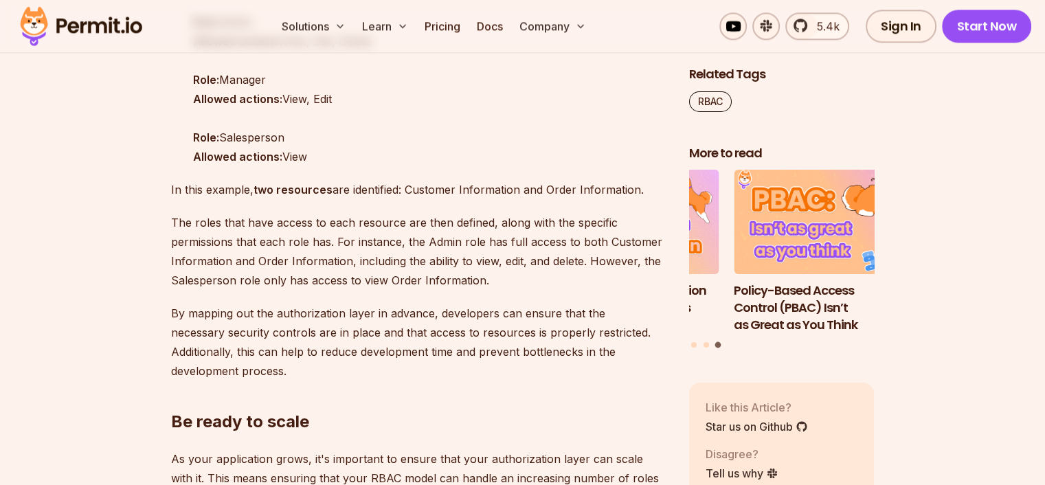
click at [223, 359] on p "By mapping out the authorization layer in advance, developers can ensure that t…" at bounding box center [419, 342] width 496 height 77
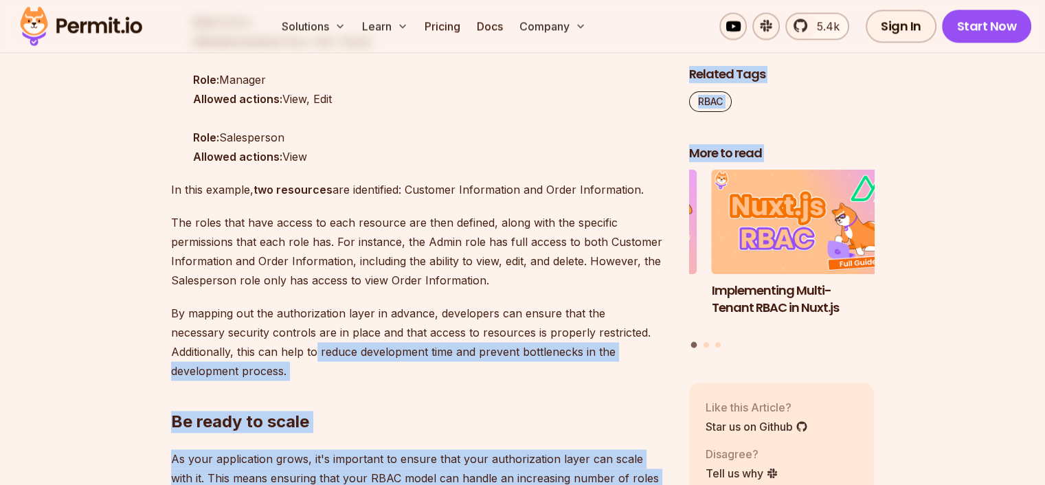
drag, startPoint x: 249, startPoint y: 350, endPoint x: 618, endPoint y: 359, distance: 369.0
click at [330, 374] on h2 "Be ready to scale" at bounding box center [419, 394] width 496 height 77
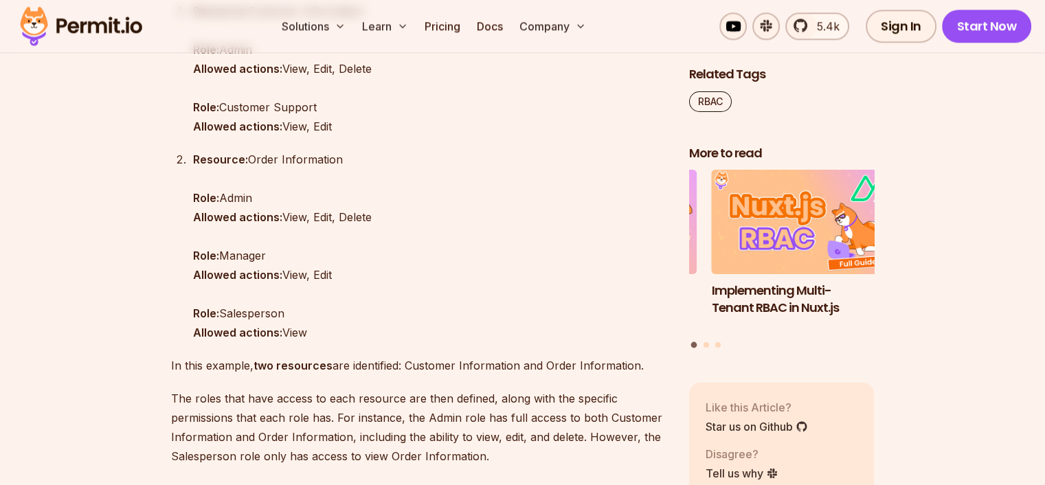
scroll to position [1717, 0]
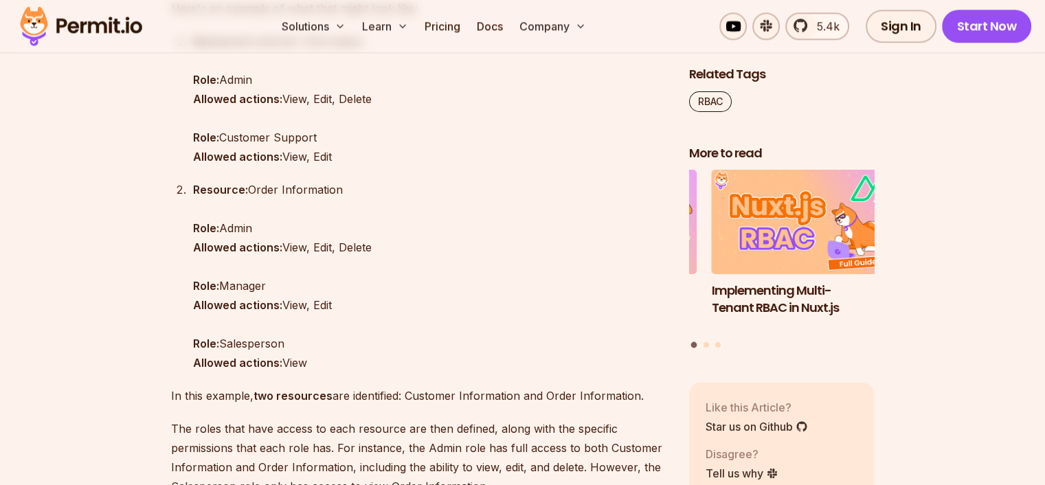
drag, startPoint x: 197, startPoint y: 304, endPoint x: 409, endPoint y: 320, distance: 212.8
click at [338, 313] on p "Resource: Order Information Role: Admin Allowed actions: View, Edit, Delete Rol…" at bounding box center [430, 276] width 474 height 192
